Goal: Task Accomplishment & Management: Manage account settings

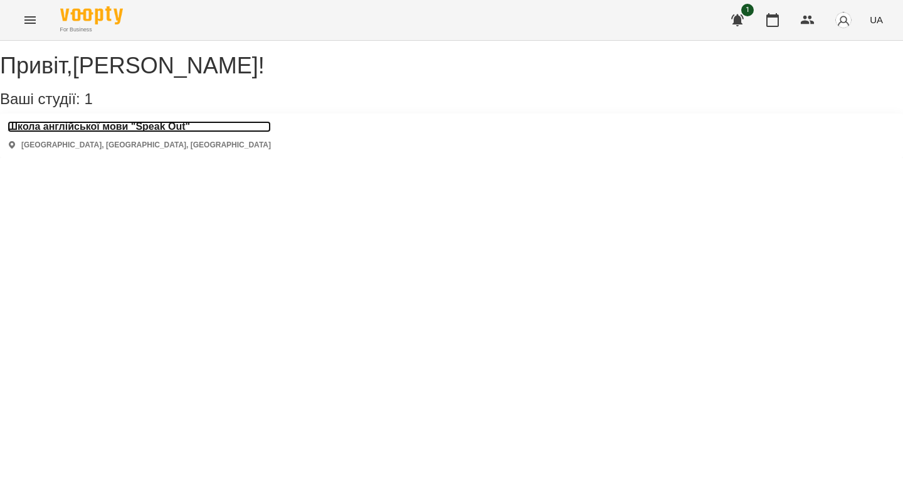
click at [132, 132] on h3 "Школа англійської мови "Speak Out"" at bounding box center [139, 126] width 263 height 11
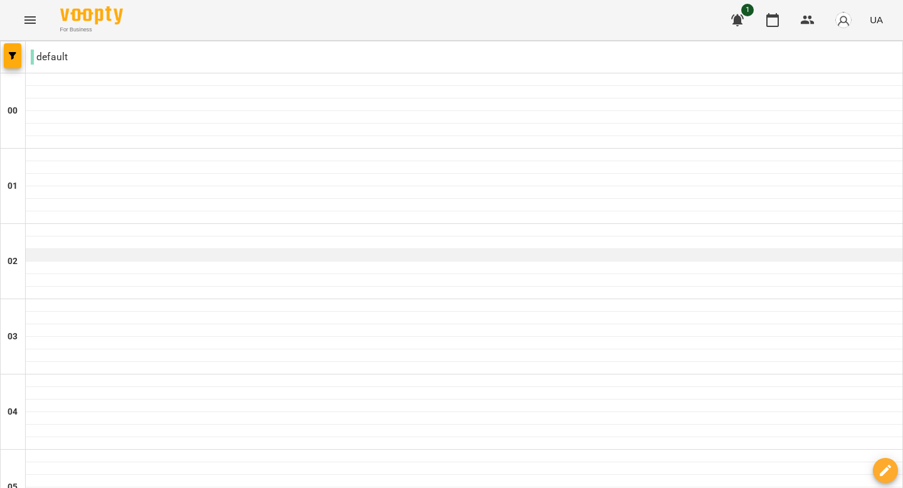
scroll to position [673, 0]
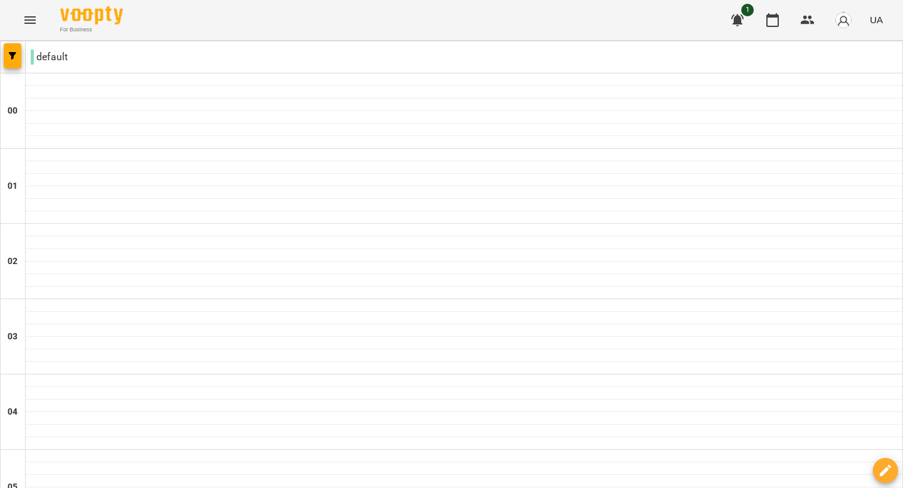
type input "**********"
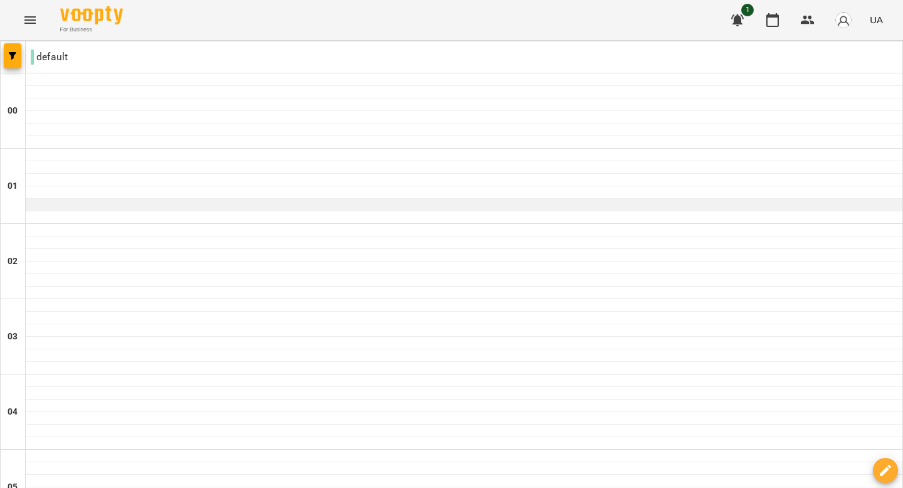
scroll to position [1400, 0]
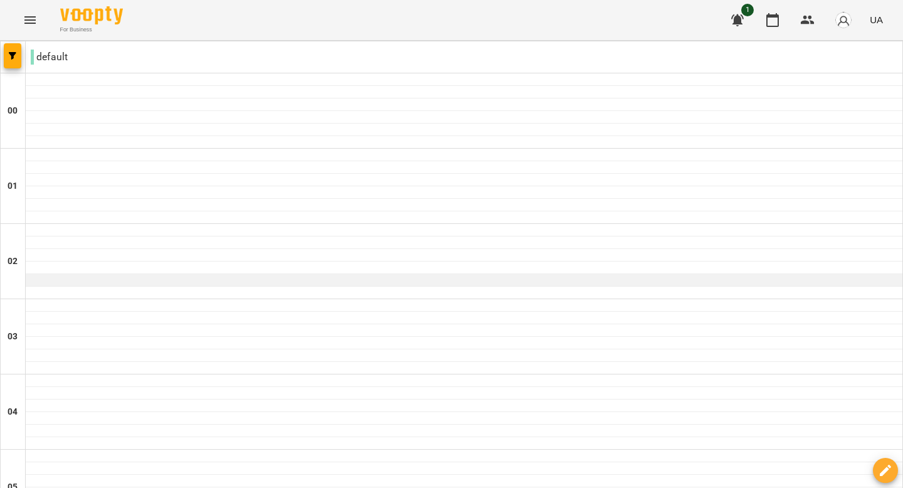
click at [443, 283] on div at bounding box center [464, 280] width 877 height 13
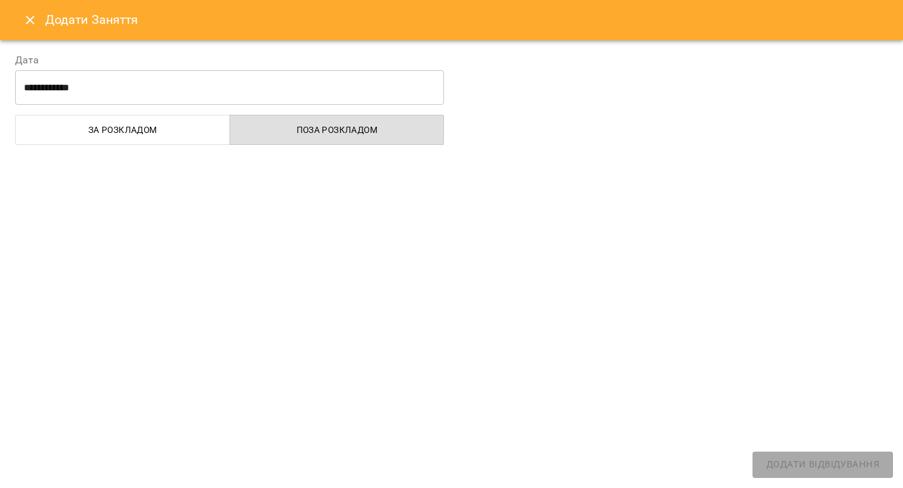
select select "**********"
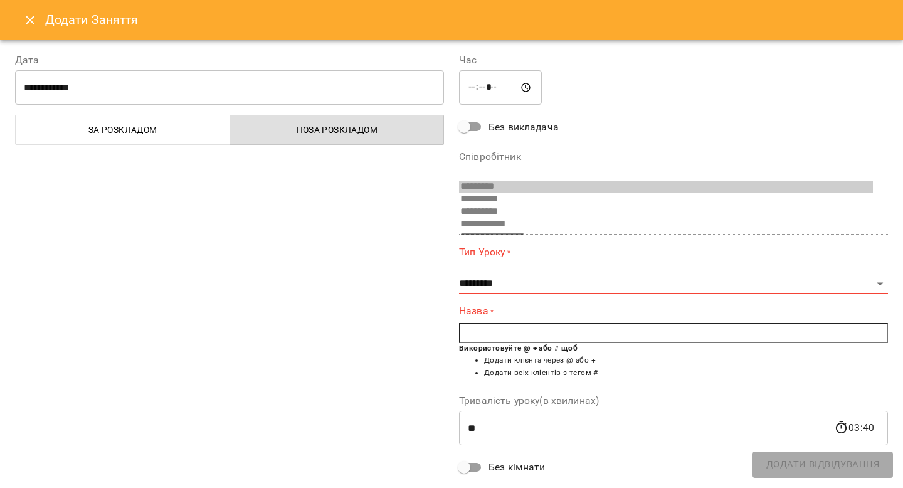
click at [23, 21] on icon "Close" at bounding box center [30, 20] width 15 height 15
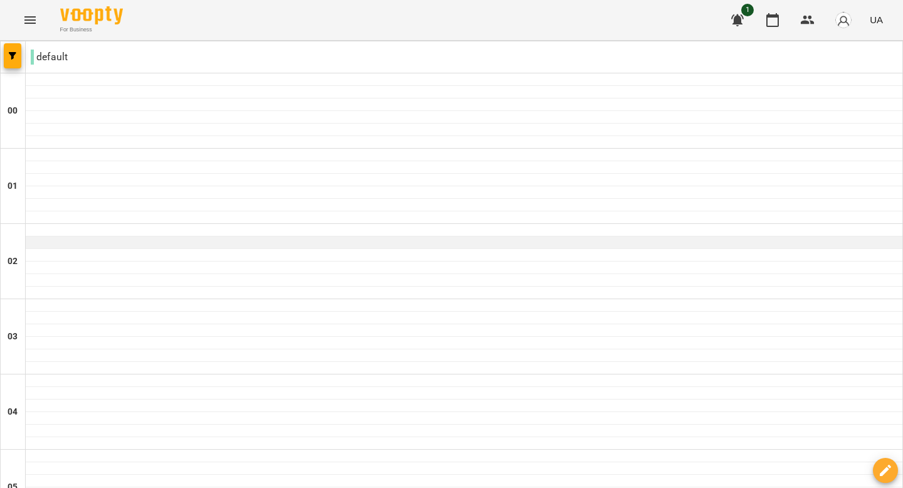
scroll to position [1090, 0]
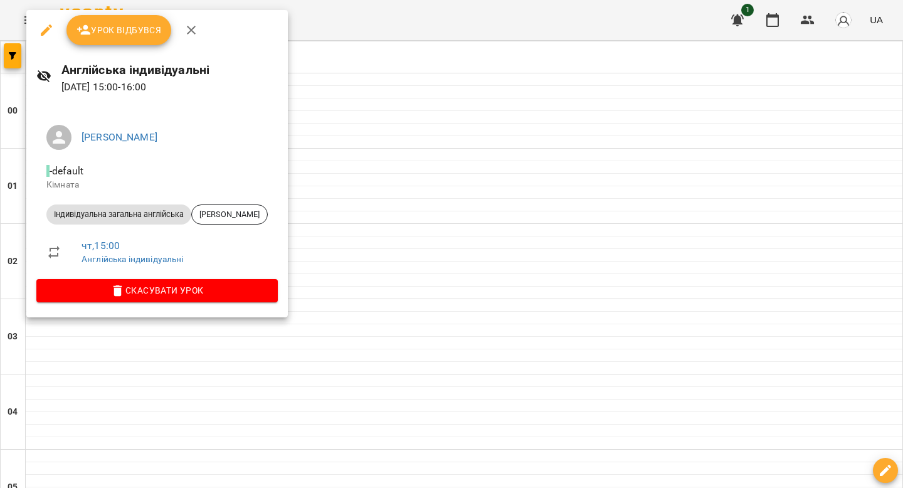
click at [154, 42] on button "Урок відбувся" at bounding box center [118, 30] width 105 height 30
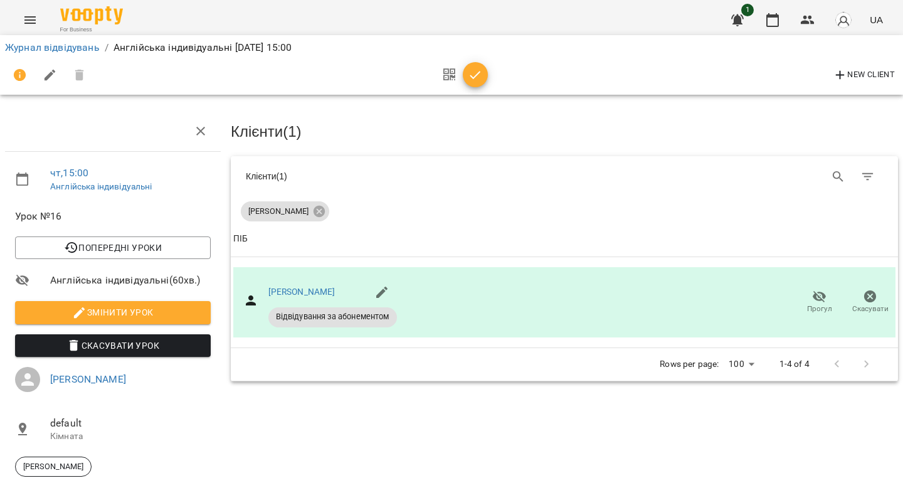
click at [483, 78] on span "button" at bounding box center [475, 75] width 25 height 15
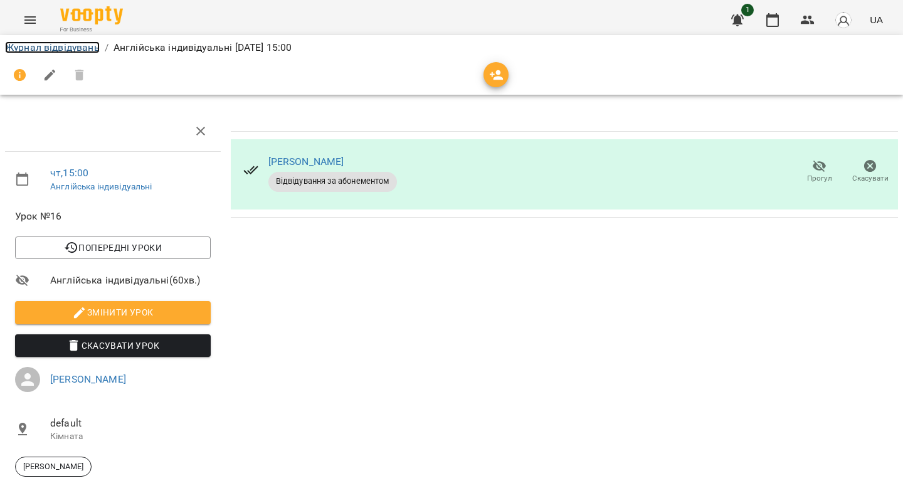
click at [73, 50] on link "Журнал відвідувань" at bounding box center [52, 47] width 95 height 12
